Goal: Communication & Community: Share content

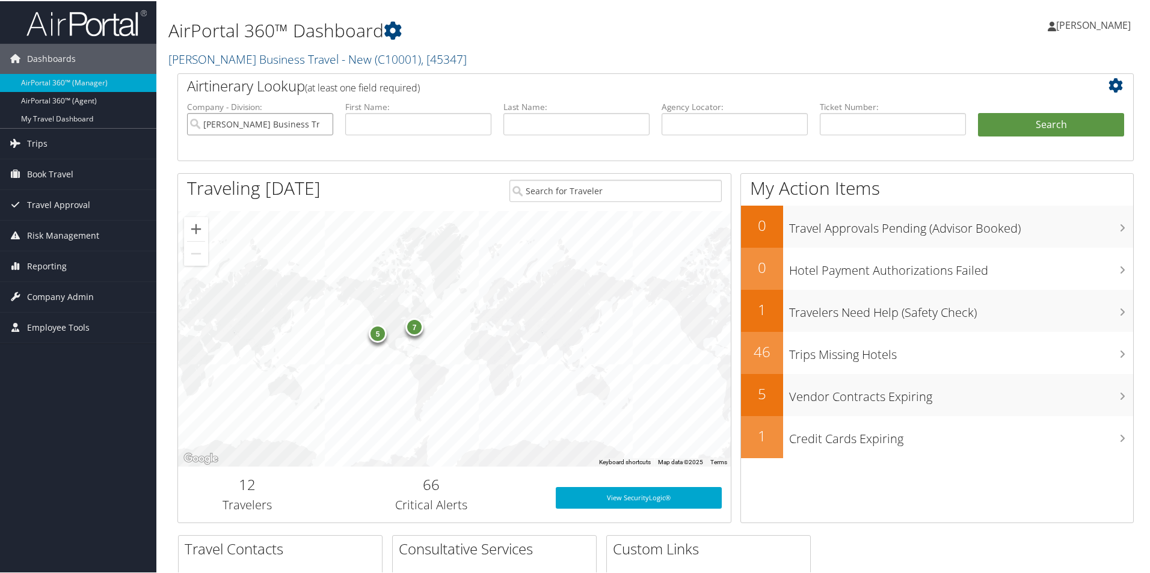
click at [297, 126] on input "Christopherson Business Travel - New" at bounding box center [260, 123] width 146 height 22
click at [681, 122] on input "text" at bounding box center [734, 123] width 146 height 22
paste input "DD1JYW"
type input "DD1JYW"
click at [1014, 115] on button "Search" at bounding box center [1051, 124] width 146 height 24
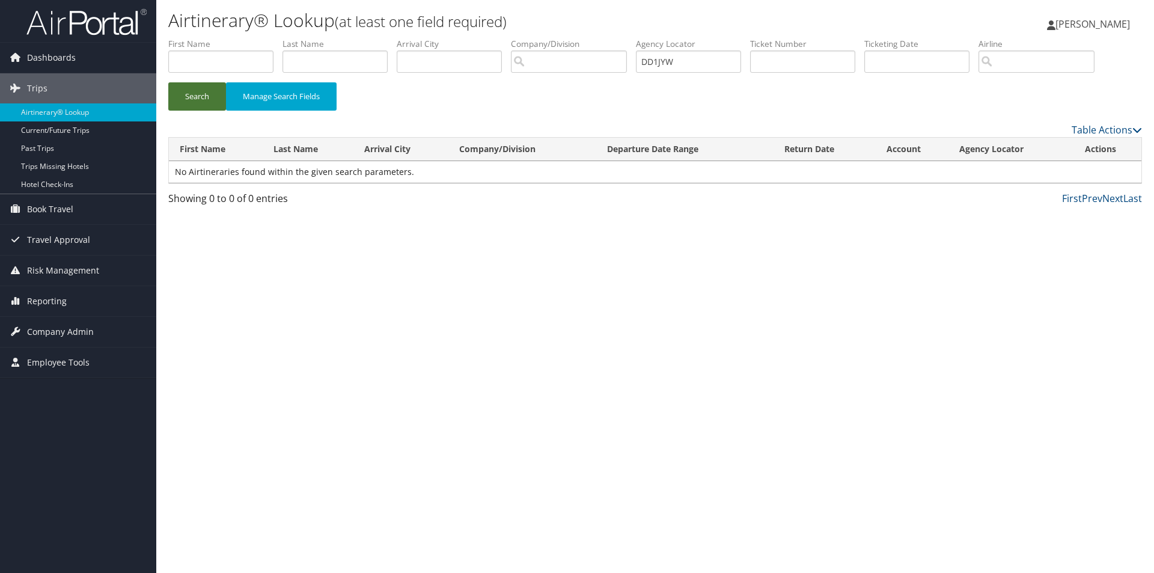
click at [184, 95] on button "Search" at bounding box center [197, 96] width 58 height 28
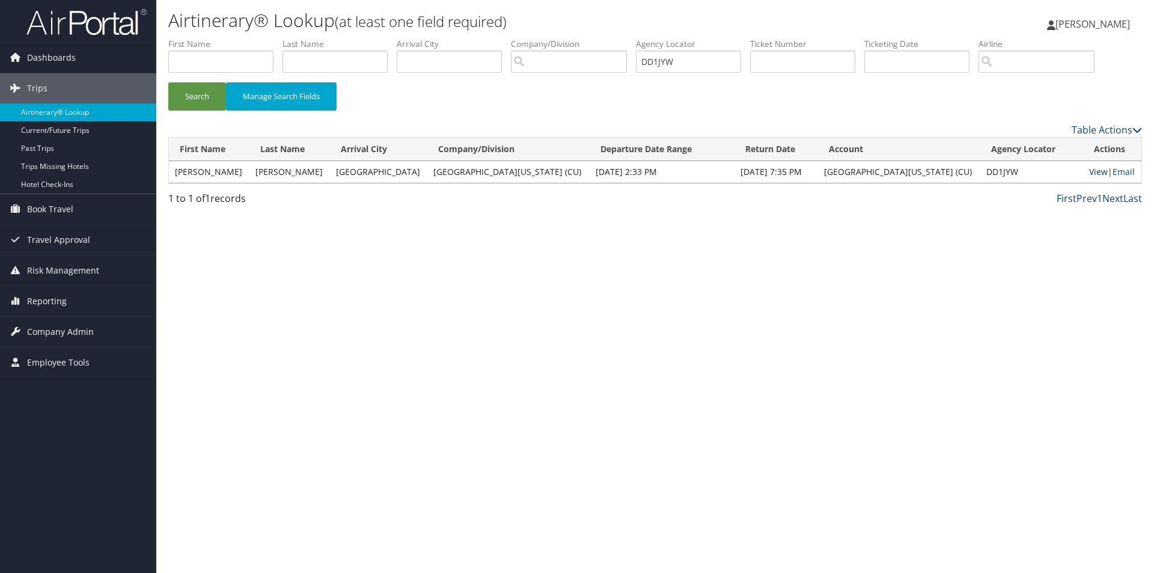
click at [1089, 168] on link "View" at bounding box center [1098, 171] width 19 height 11
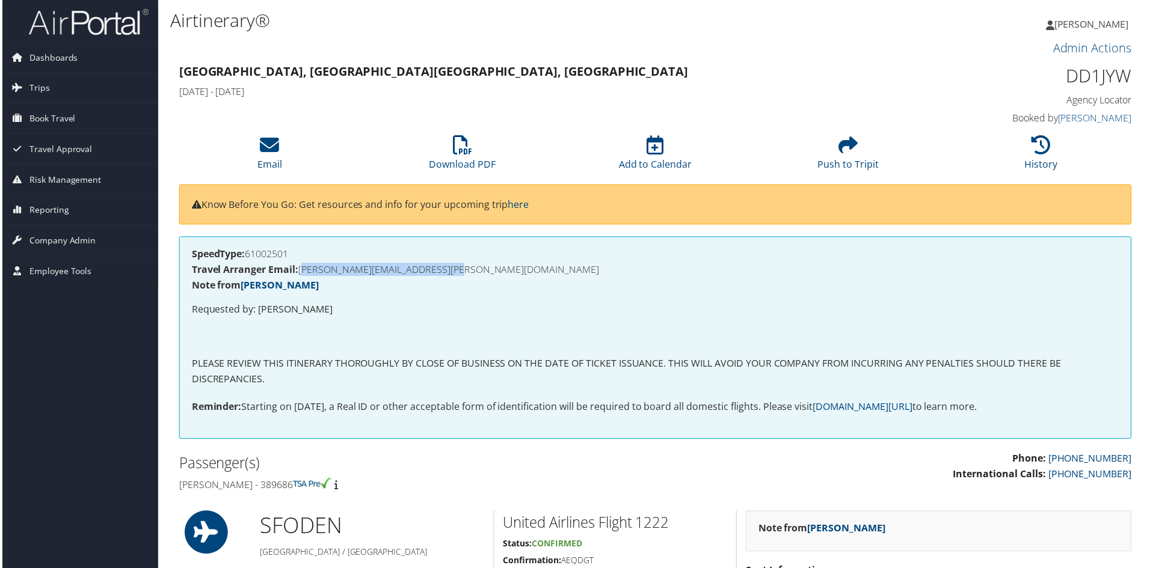
drag, startPoint x: 474, startPoint y: 264, endPoint x: 299, endPoint y: 273, distance: 174.6
click at [299, 273] on div "SpeedType: 61002501 Travel Arranger Email: [PERSON_NAME][EMAIL_ADDRESS][PERSON_…" at bounding box center [655, 338] width 956 height 203
copy h4 "[PERSON_NAME][EMAIL_ADDRESS][PERSON_NAME][DOMAIN_NAME]"
click at [269, 147] on icon at bounding box center [268, 145] width 19 height 19
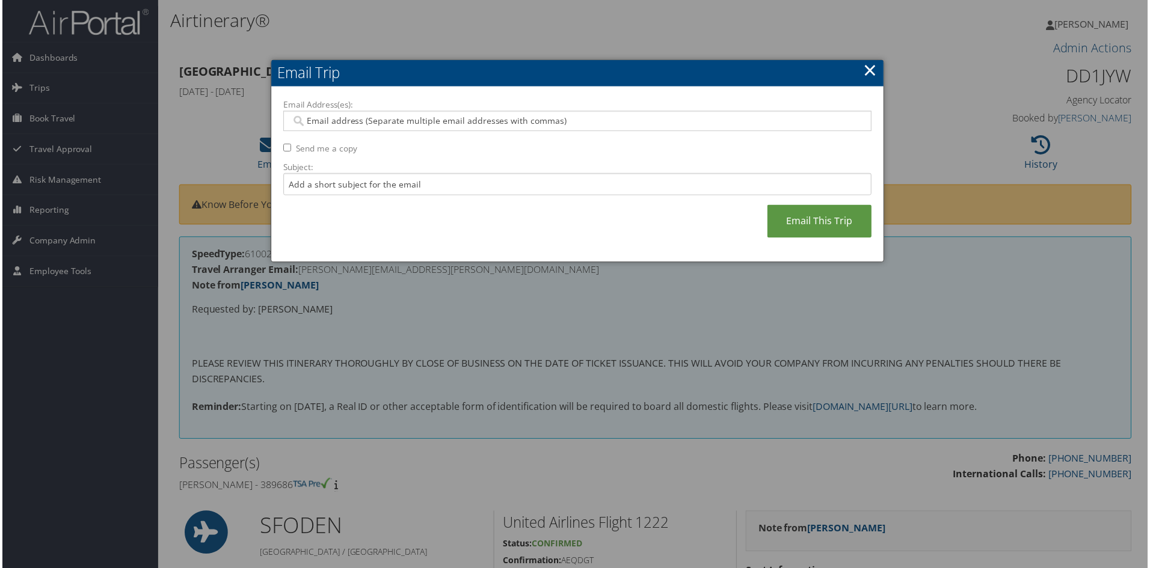
click at [311, 121] on input "Email Address(es):" at bounding box center [577, 121] width 574 height 12
paste input "[PERSON_NAME][EMAIL_ADDRESS][PERSON_NAME][DOMAIN_NAME]"
type input "[PERSON_NAME][EMAIL_ADDRESS][PERSON_NAME][DOMAIN_NAME]"
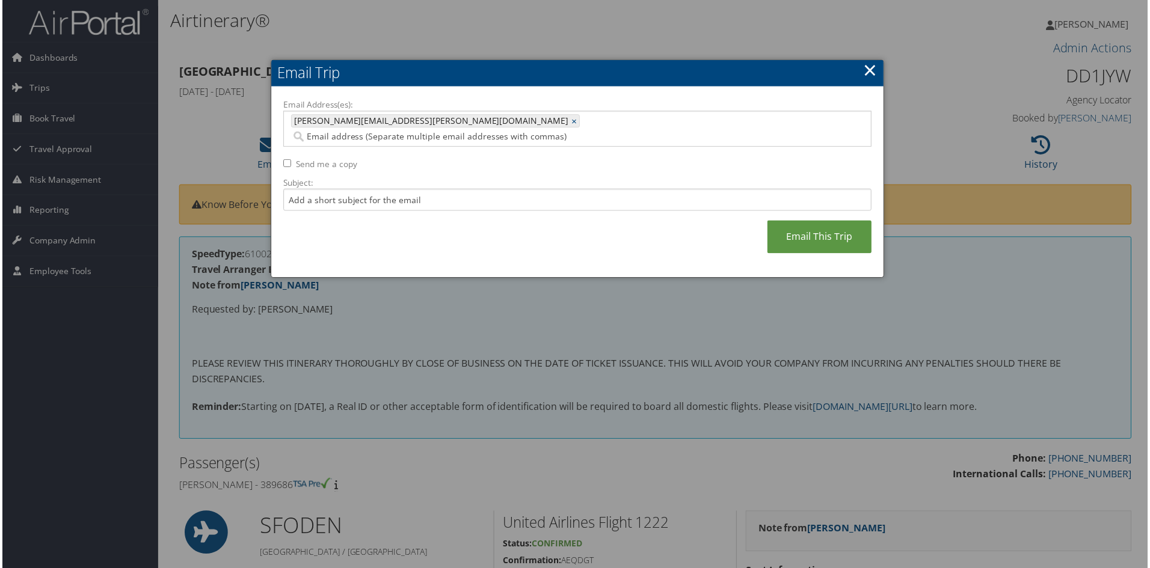
click at [490, 131] on input "Email Address(es):" at bounding box center [491, 137] width 402 height 12
paste input "[PERSON_NAME][EMAIL_ADDRESS][DOMAIN_NAME]"
type input "[PERSON_NAME][EMAIL_ADDRESS][DOMAIN_NAME]"
type input "[PERSON_NAME][EMAIL_ADDRESS][PERSON_NAME][DOMAIN_NAME], [DOMAIN_NAME][EMAIL_ADD…"
click at [299, 189] on input "Subject:" at bounding box center [577, 200] width 590 height 22
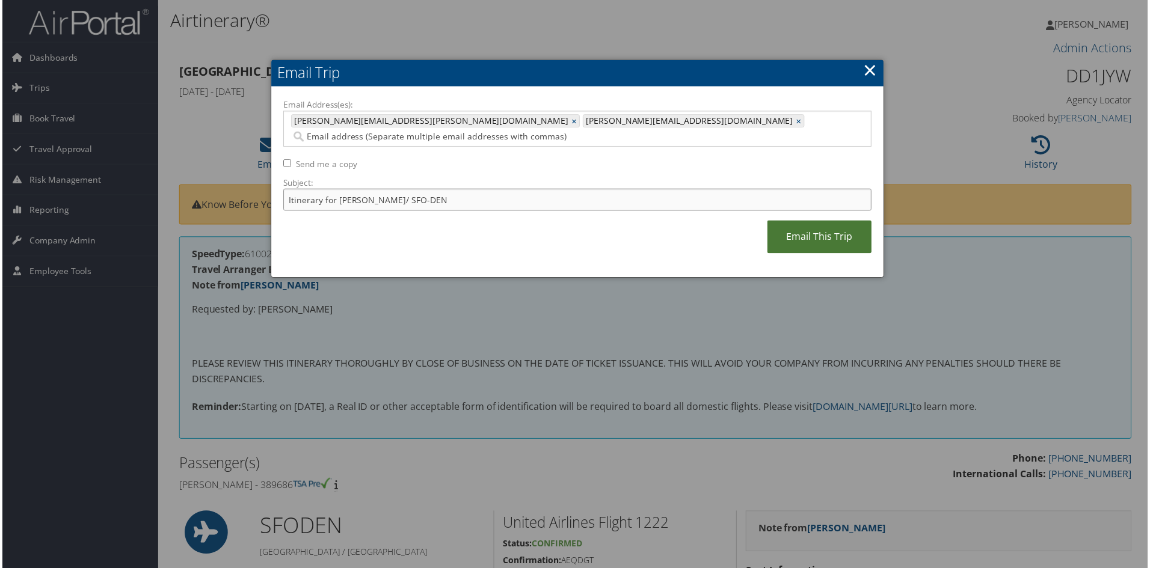
type input "Itinerary for [PERSON_NAME]/ SFO-DEN"
click at [818, 225] on link "Email This Trip" at bounding box center [820, 237] width 105 height 33
